Goal: Information Seeking & Learning: Find specific page/section

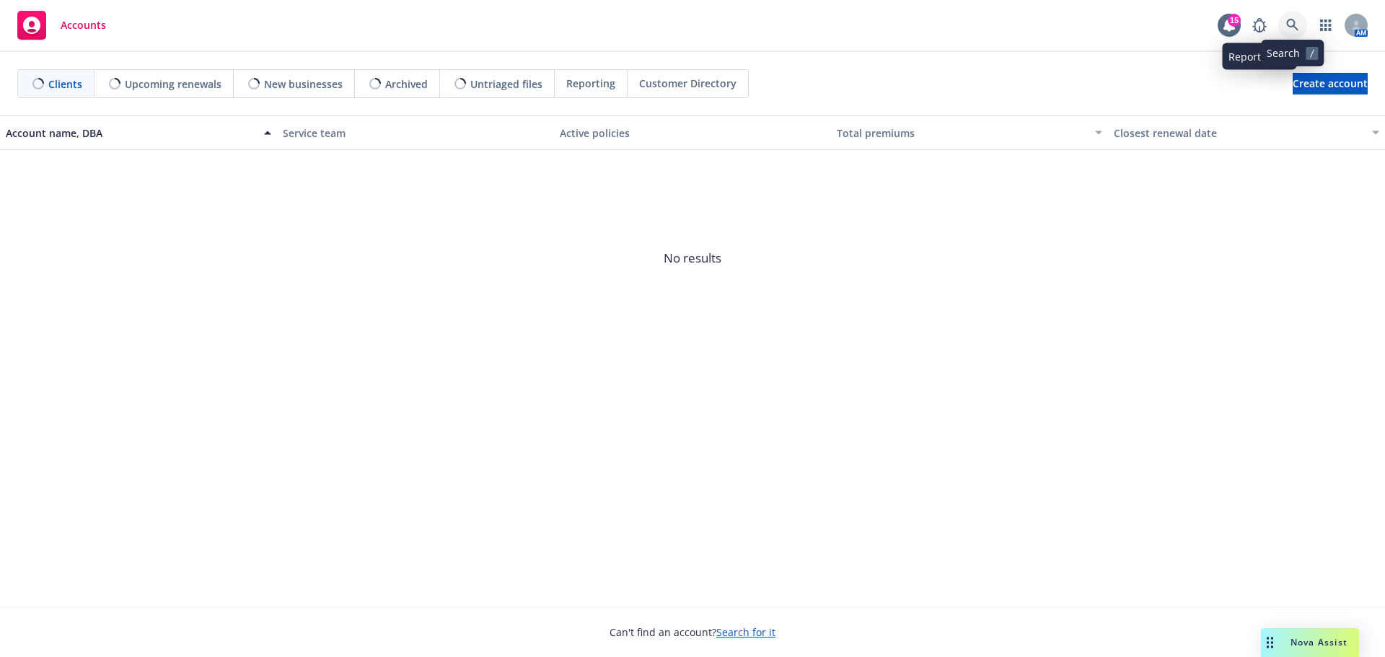
click at [1287, 18] on link at bounding box center [1292, 25] width 29 height 29
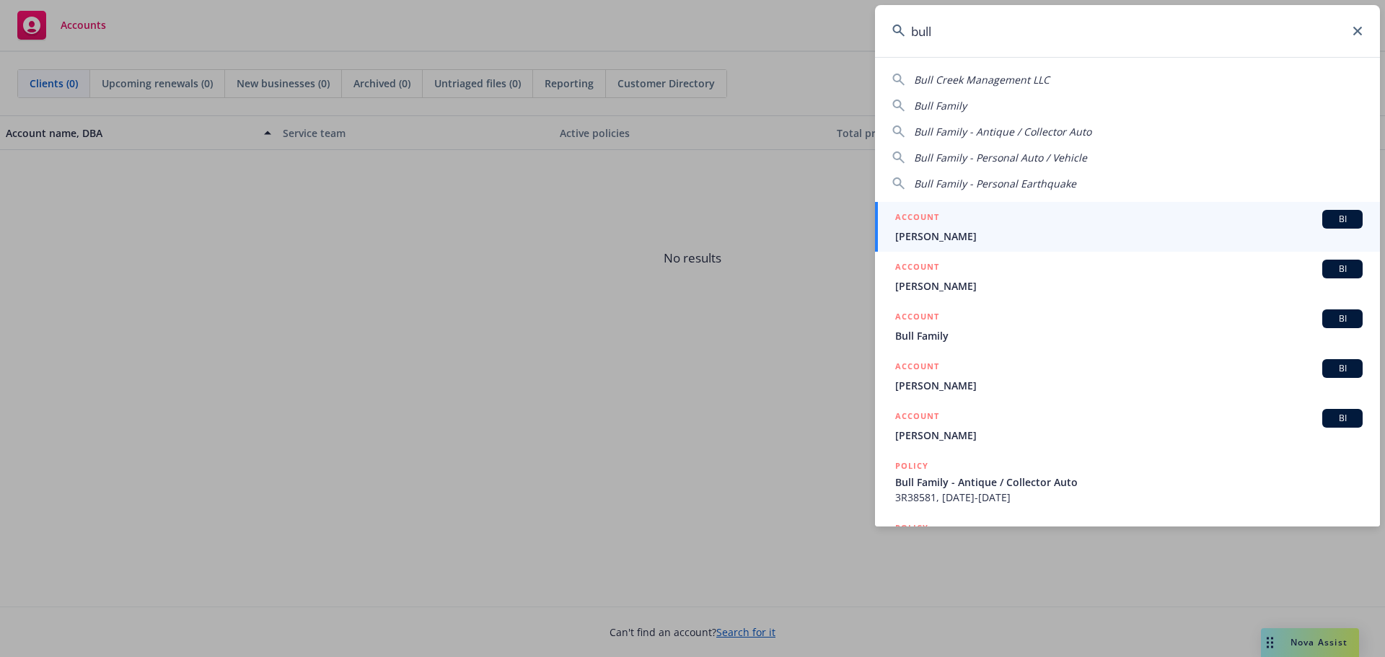
click at [961, 105] on span "Bull Family" at bounding box center [940, 106] width 53 height 14
type input "Bull Family"
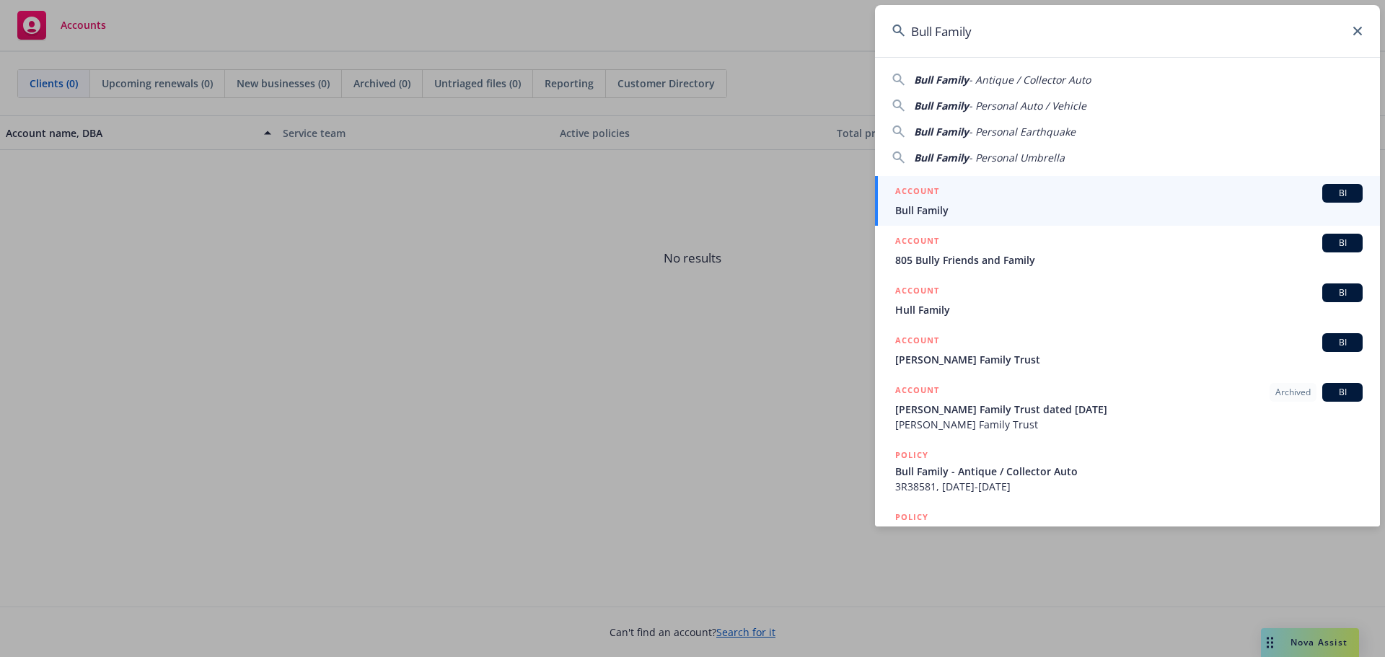
click at [931, 212] on span "Bull Family" at bounding box center [1128, 210] width 467 height 15
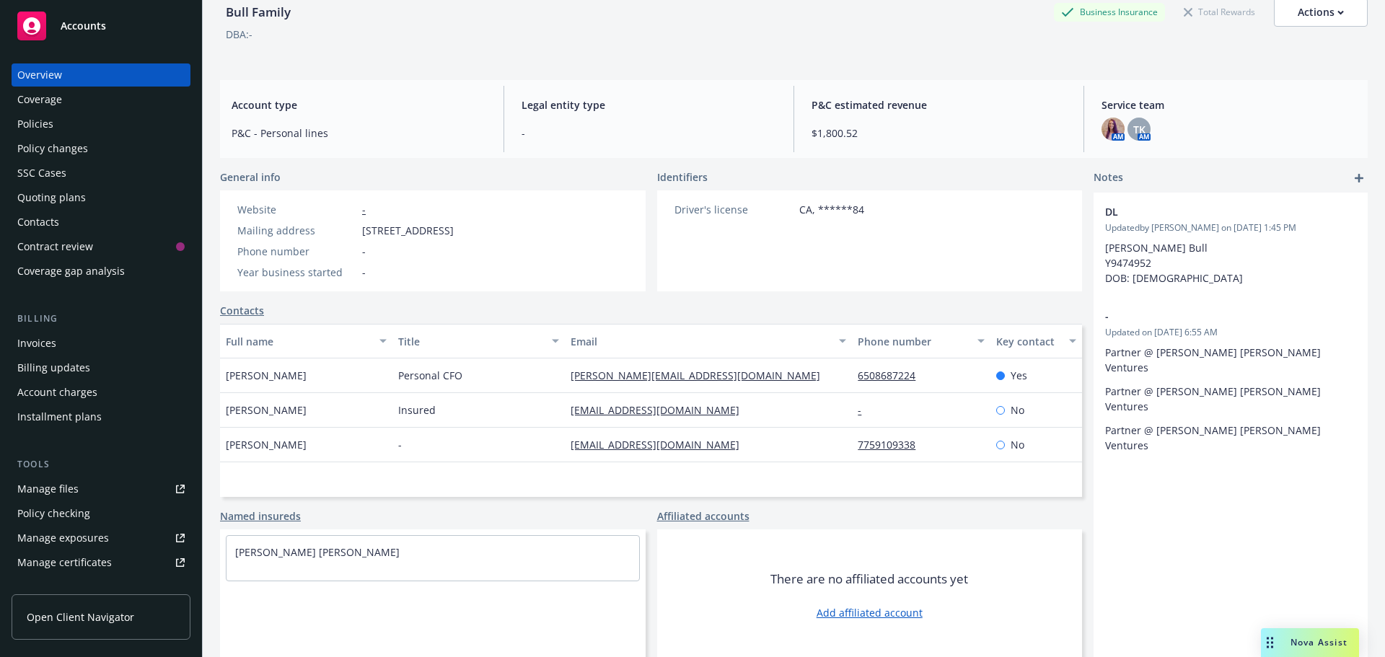
scroll to position [76, 0]
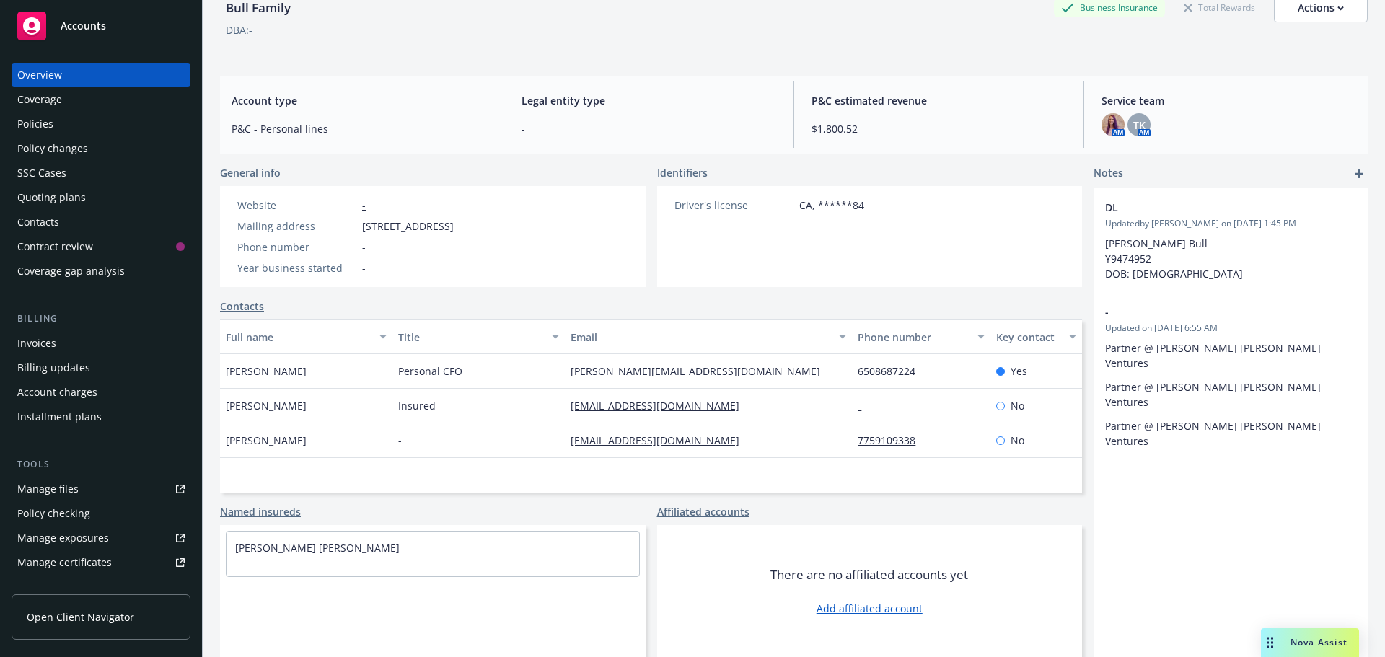
click at [94, 130] on div "Policies" at bounding box center [100, 124] width 167 height 23
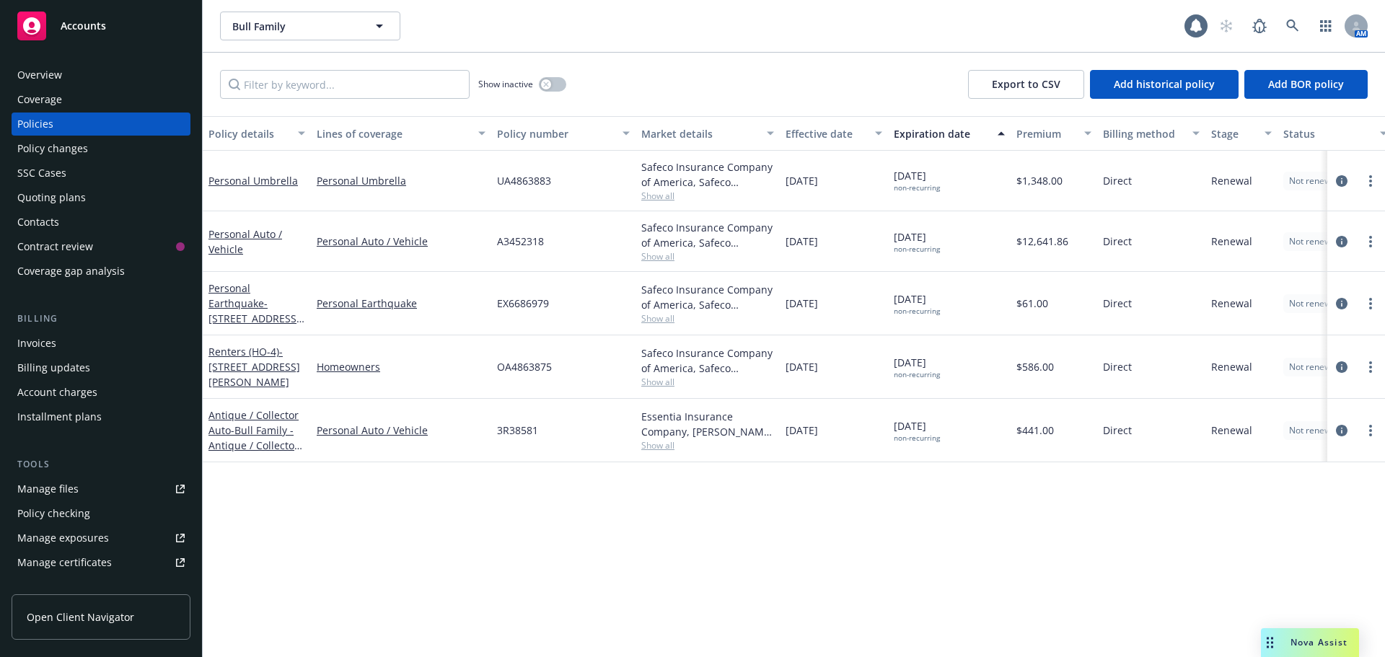
click at [97, 108] on div "Coverage" at bounding box center [100, 99] width 167 height 23
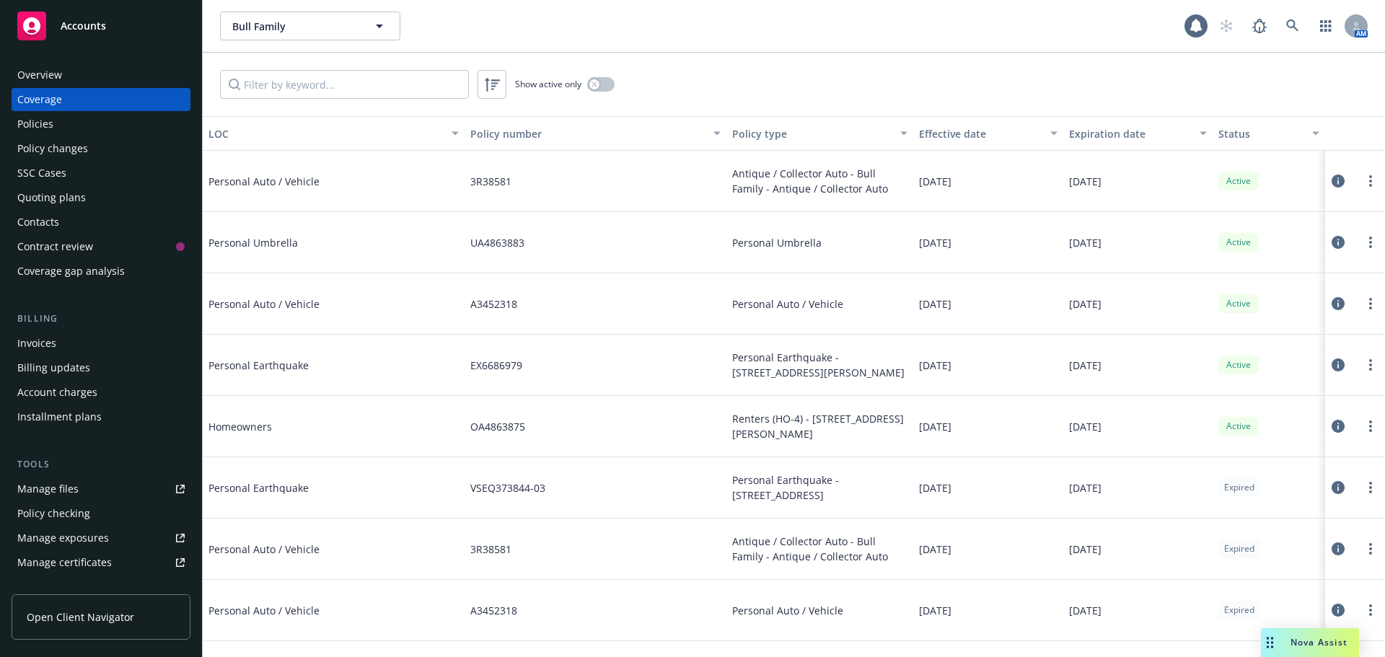
click at [94, 124] on div "Policies" at bounding box center [100, 124] width 167 height 23
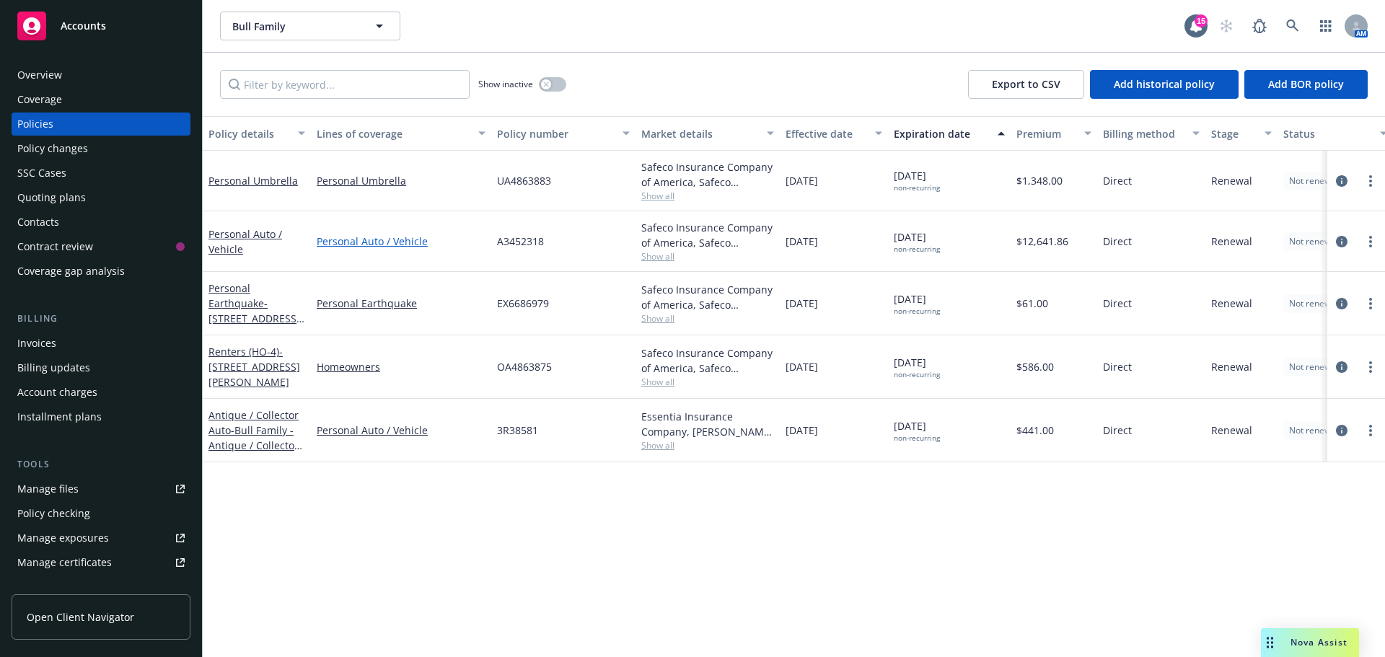
click at [343, 239] on link "Personal Auto / Vehicle" at bounding box center [401, 241] width 169 height 15
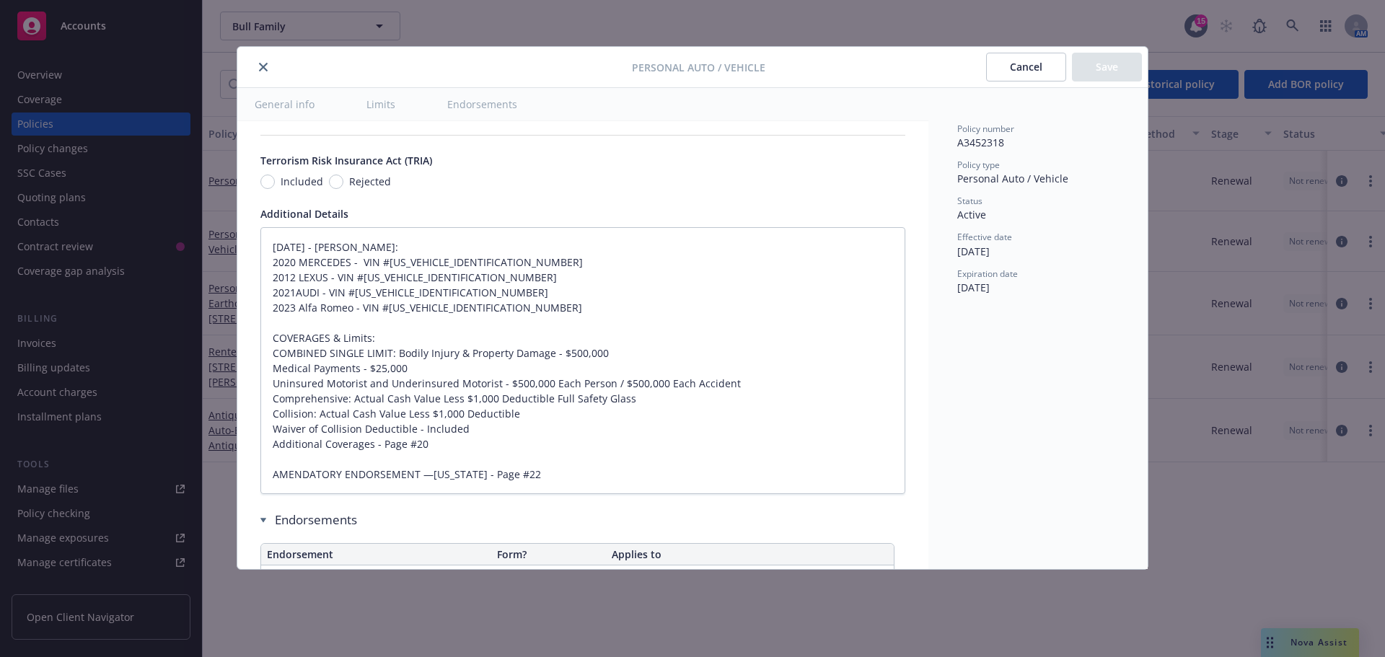
type textarea "x"
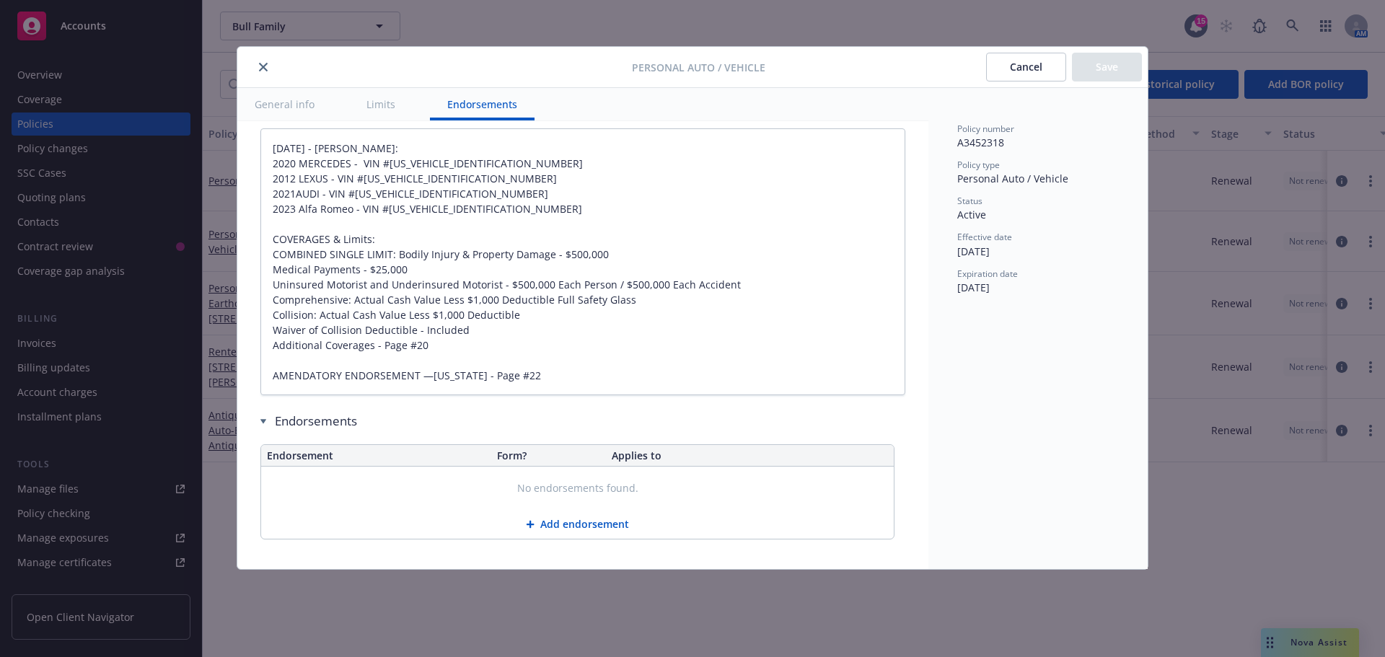
scroll to position [1012, 0]
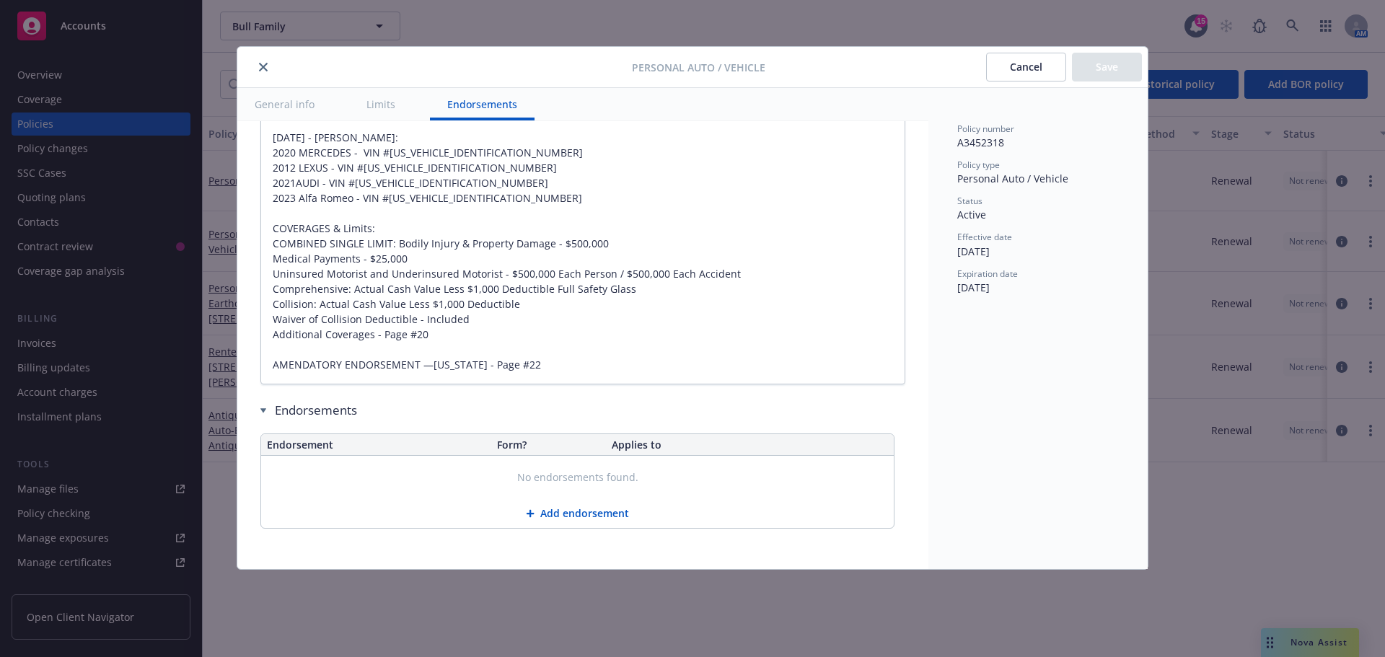
click at [261, 66] on icon "close" at bounding box center [263, 67] width 9 height 9
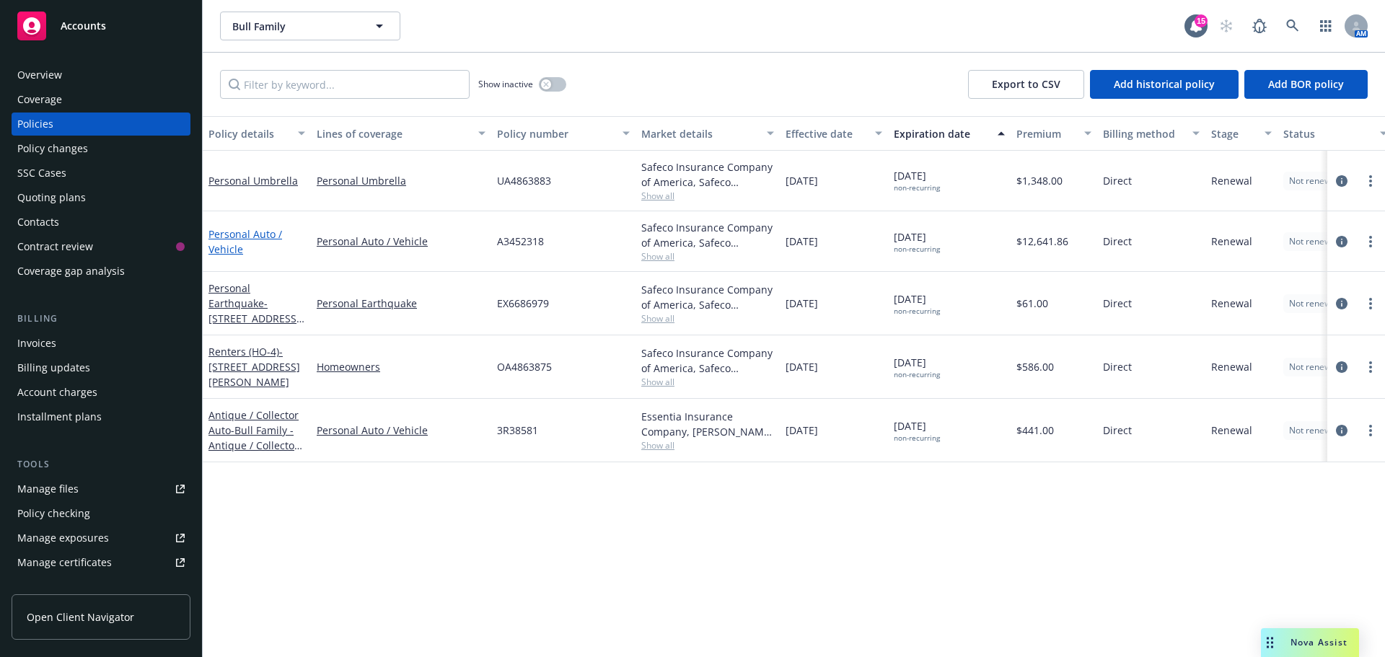
click at [250, 232] on link "Personal Auto / Vehicle" at bounding box center [245, 241] width 74 height 29
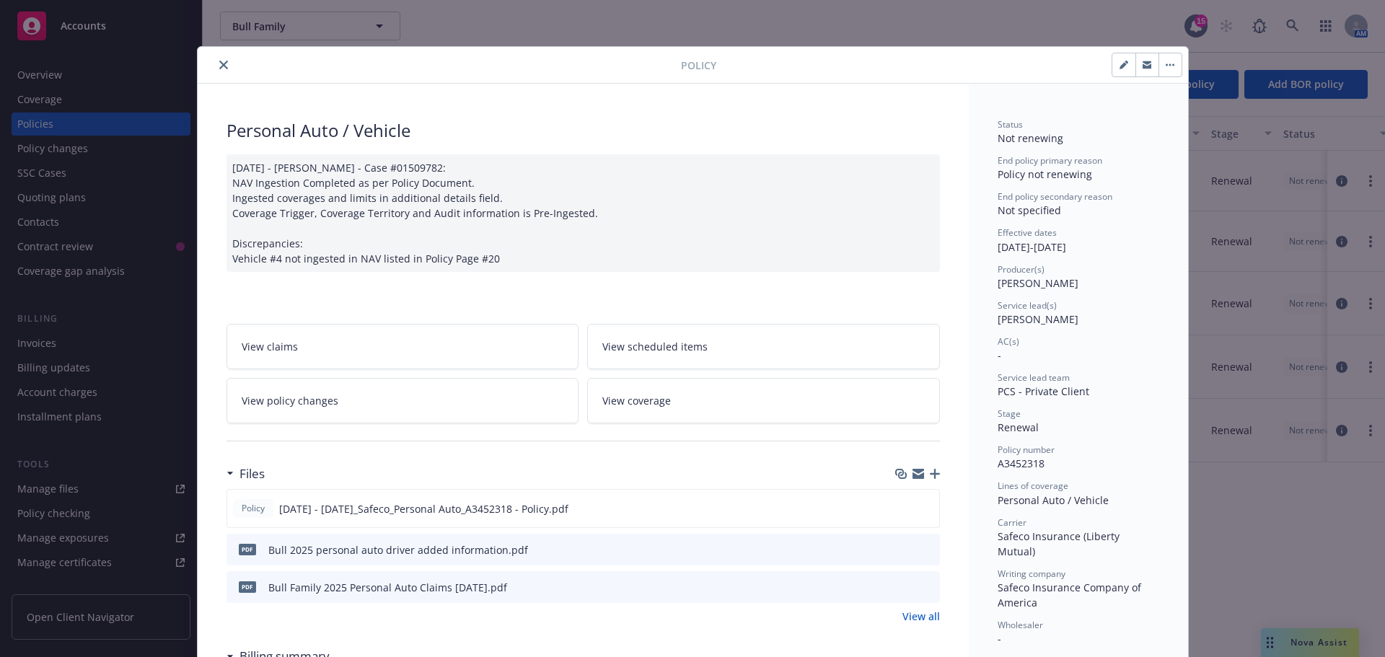
click at [219, 64] on icon "close" at bounding box center [223, 65] width 9 height 9
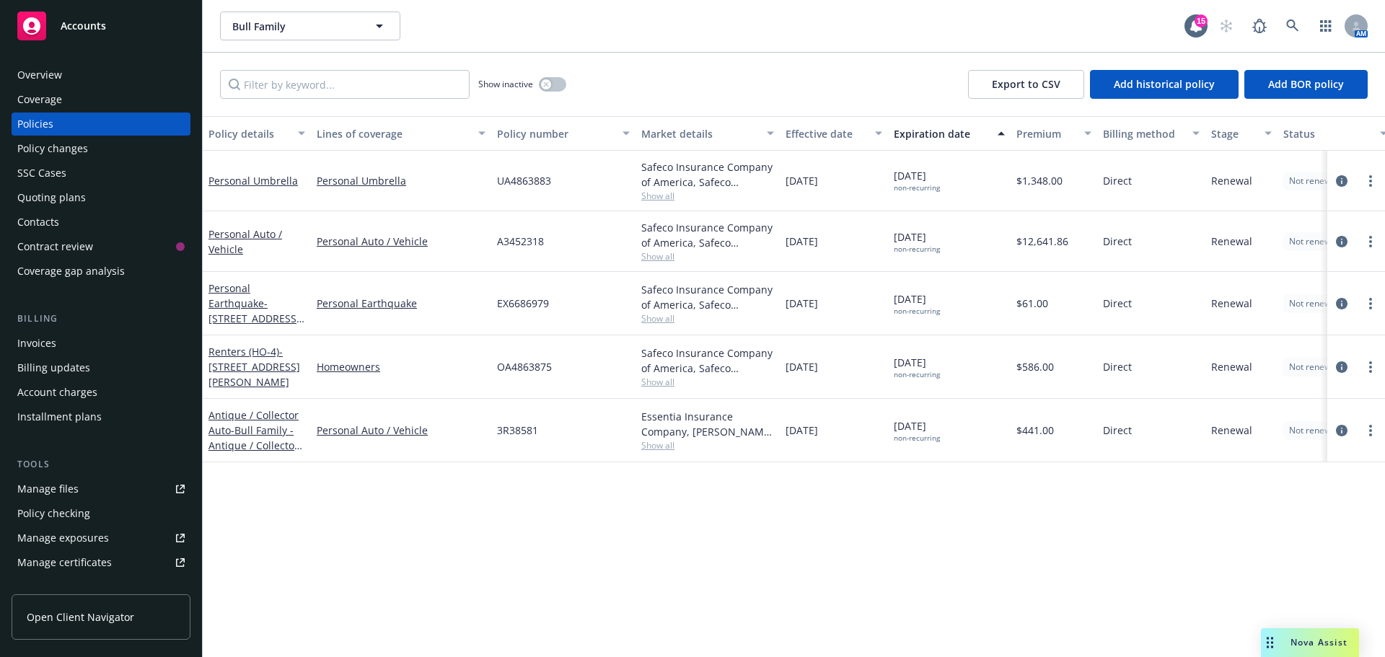
click at [71, 68] on div "Overview" at bounding box center [100, 74] width 167 height 23
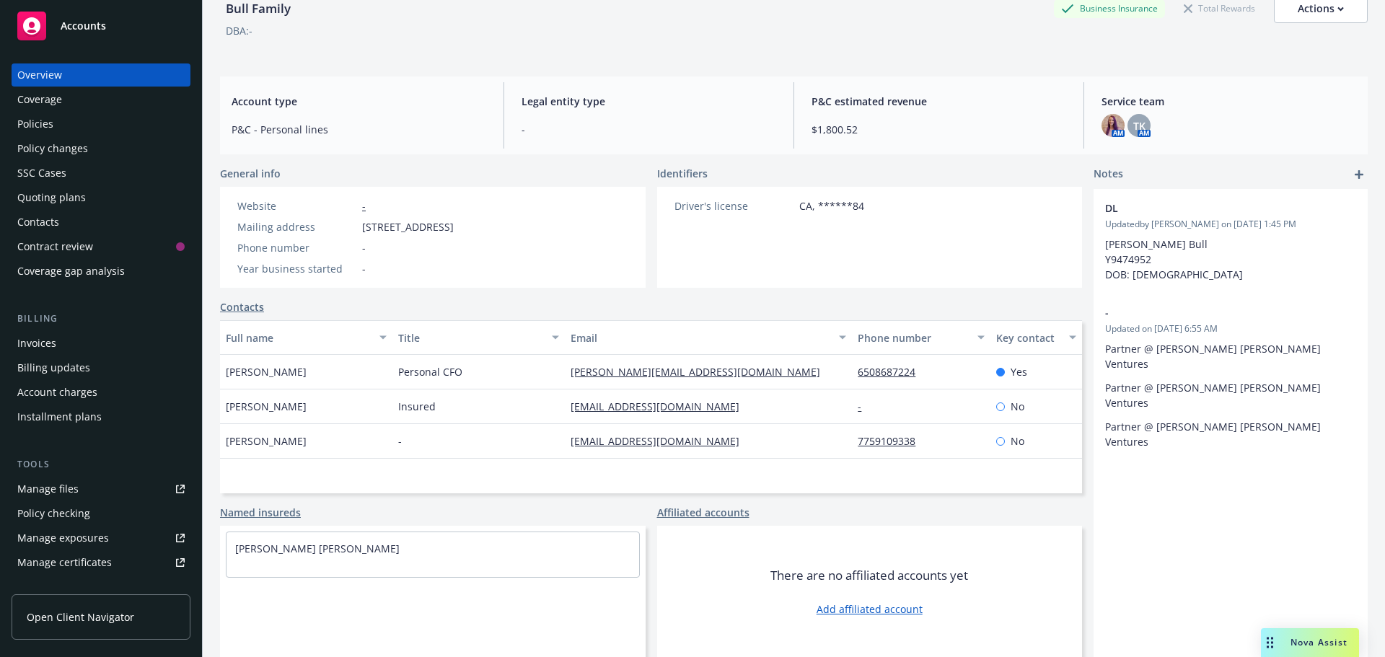
scroll to position [76, 0]
click at [873, 204] on div "Driver's license CA, ******84" at bounding box center [769, 236] width 224 height 101
click at [833, 202] on span "CA, ******84" at bounding box center [831, 205] width 65 height 15
drag, startPoint x: 813, startPoint y: 205, endPoint x: 798, endPoint y: 205, distance: 14.4
click at [812, 205] on span "CA, ******84" at bounding box center [831, 205] width 65 height 15
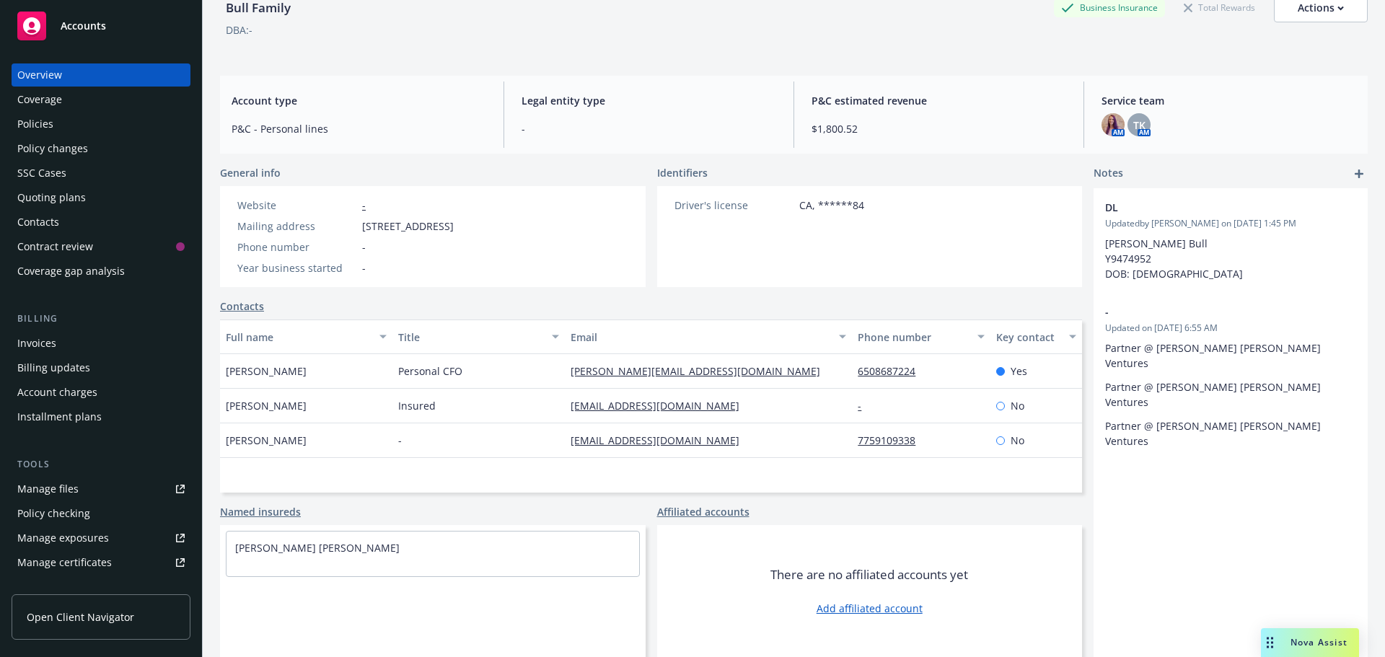
click at [799, 205] on span "CA, ******84" at bounding box center [831, 205] width 65 height 15
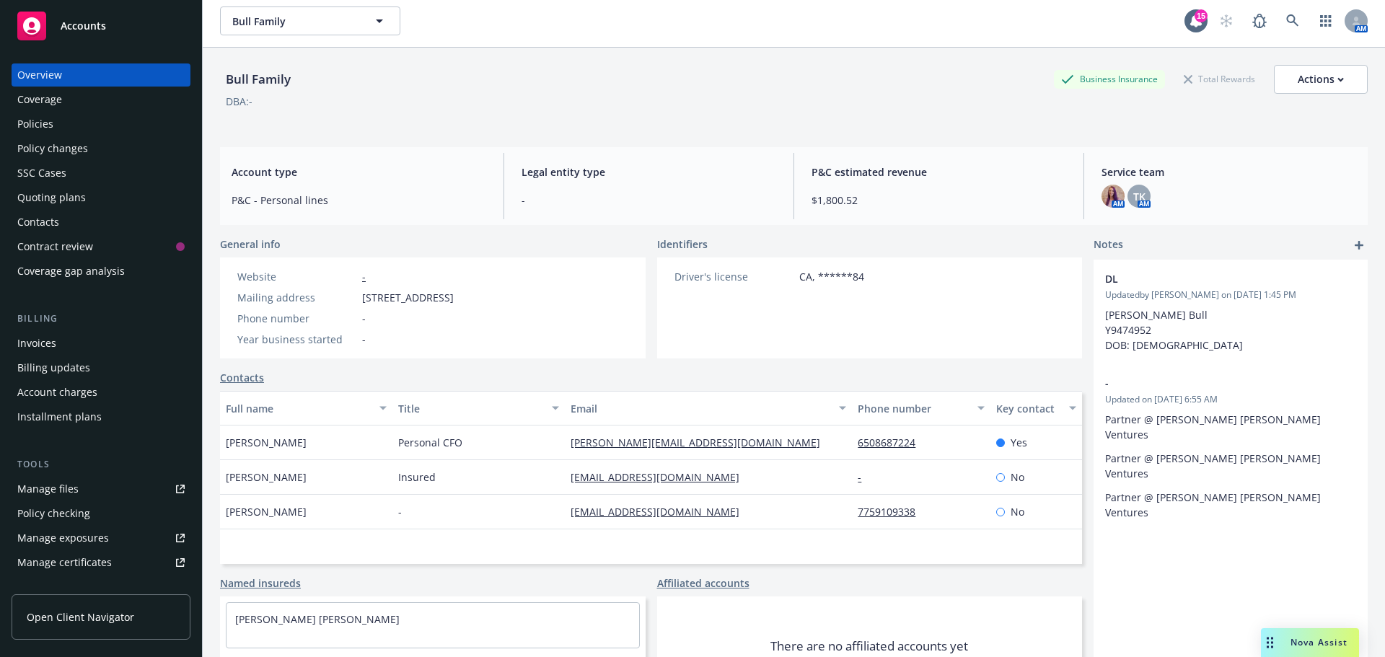
scroll to position [0, 0]
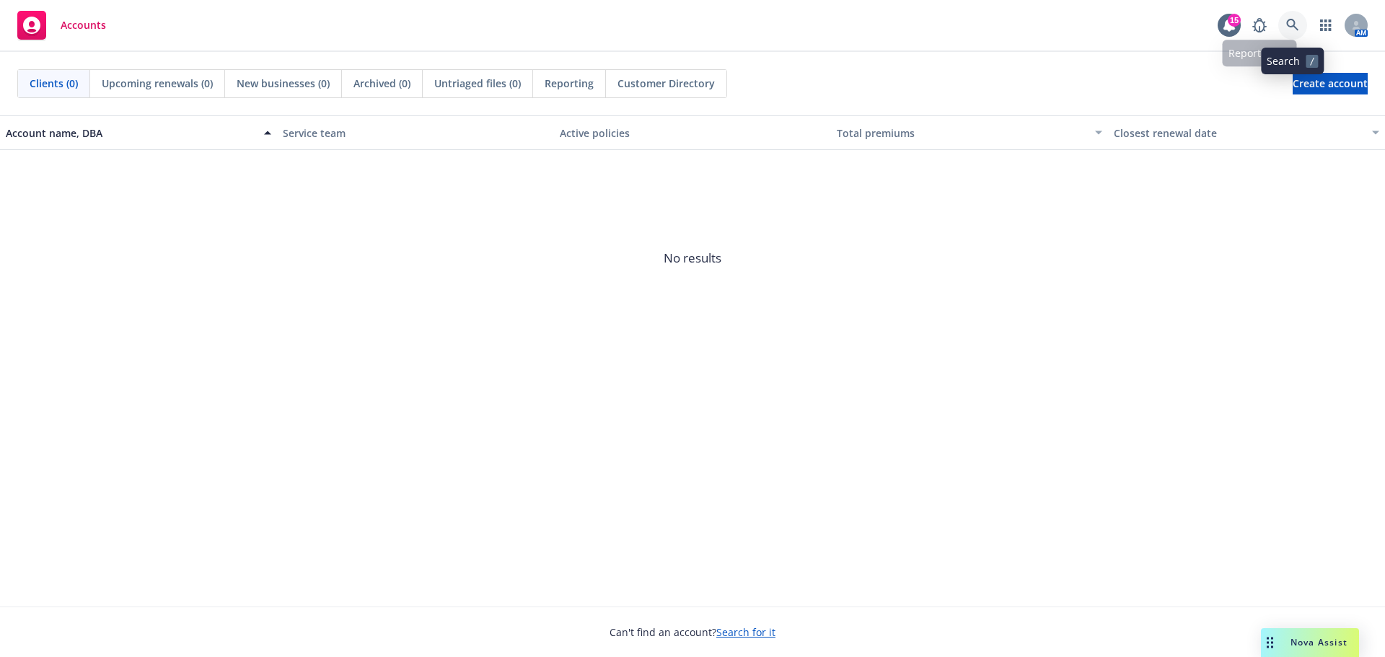
click at [1287, 27] on icon at bounding box center [1292, 25] width 13 height 13
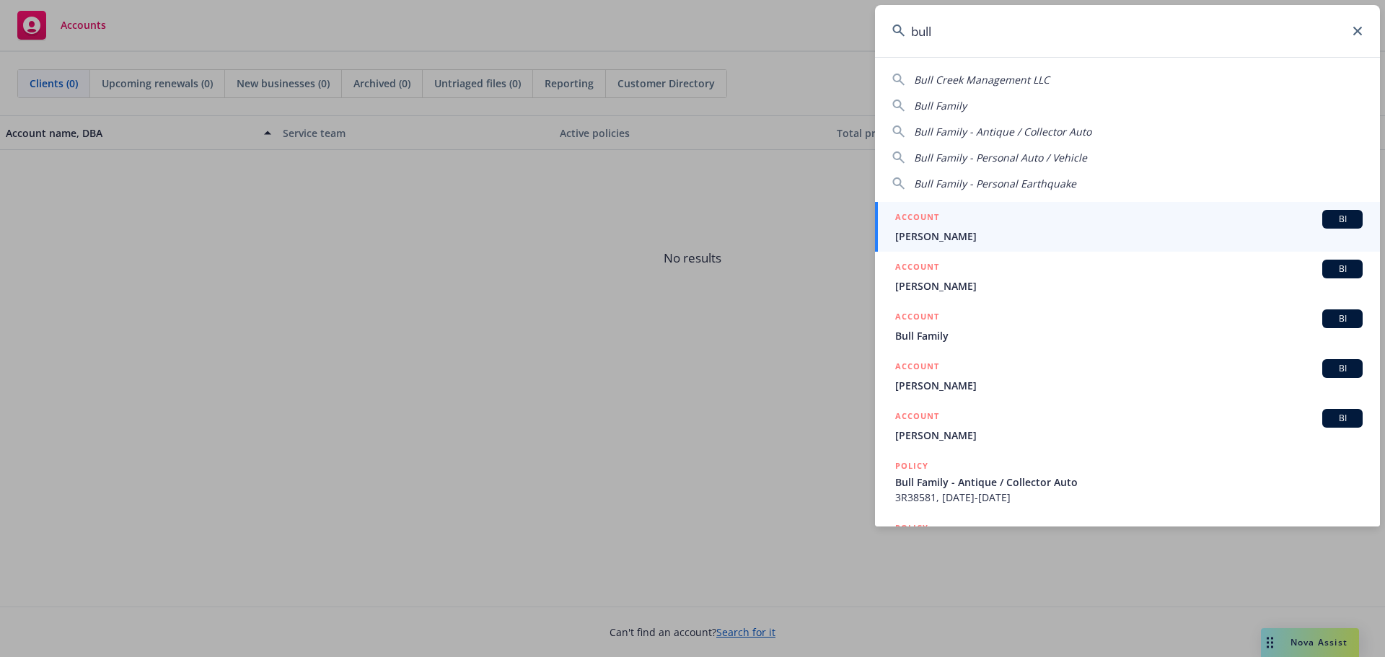
click at [975, 95] on div "Bull Creek Management LLC Bull Family Bull Family - Antique / Collector Auto Bu…" at bounding box center [1127, 128] width 505 height 125
click at [954, 107] on span "Bull Family" at bounding box center [940, 106] width 53 height 14
type input "Bull Family"
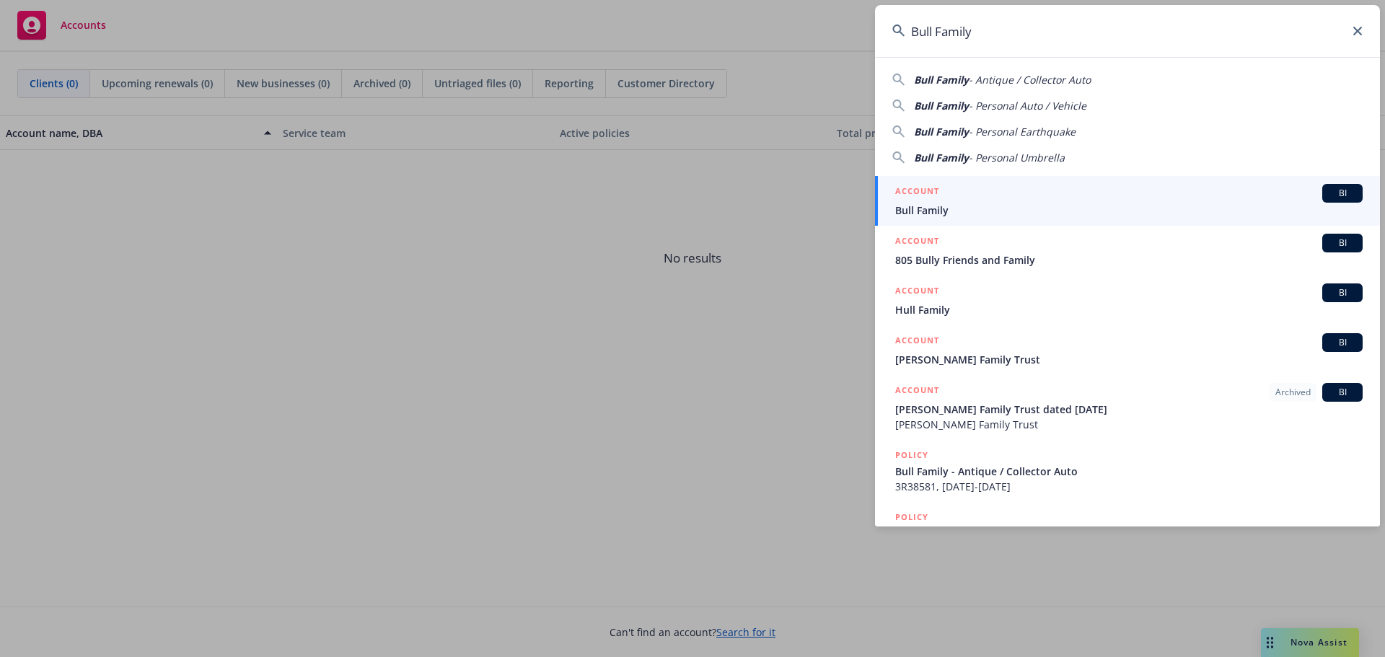
drag, startPoint x: 1357, startPoint y: 32, endPoint x: 1319, endPoint y: 30, distance: 38.3
click at [1357, 32] on icon at bounding box center [1357, 31] width 9 height 9
